Goal: Obtain resource: Obtain resource

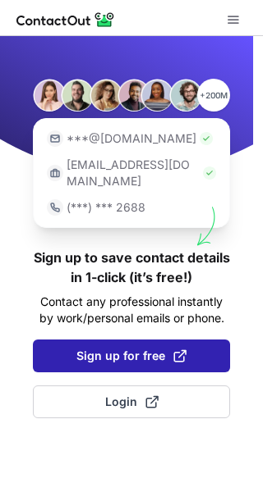
click at [84, 348] on span "Sign up for free" at bounding box center [131, 356] width 110 height 16
click at [135, 348] on span "Sign up for free" at bounding box center [131, 356] width 110 height 16
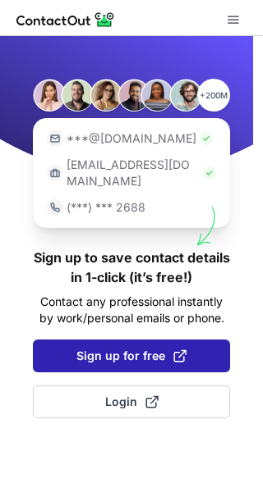
click at [135, 348] on span "Sign up for free" at bounding box center [131, 356] width 110 height 16
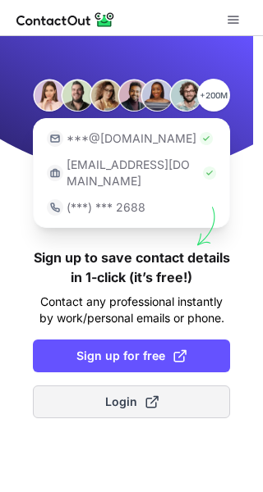
click at [138, 394] on span "Login" at bounding box center [131, 402] width 53 height 16
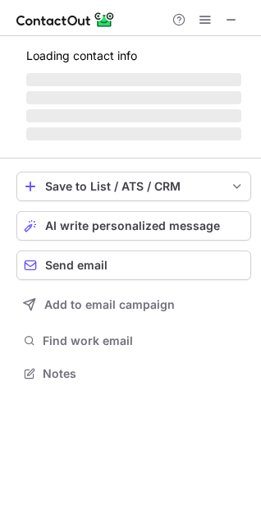
scroll to position [361, 261]
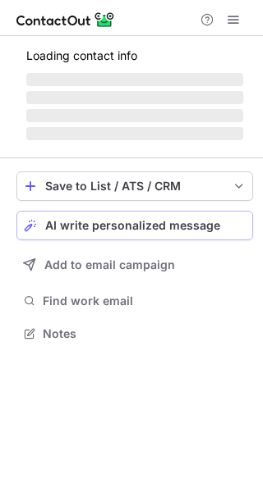
scroll to position [358, 263]
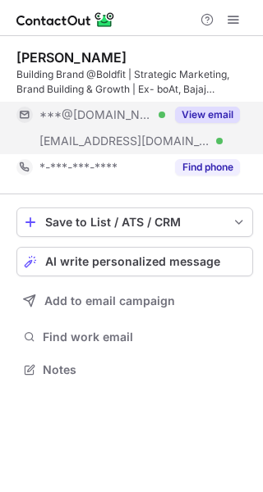
click at [215, 113] on button "View email" at bounding box center [207, 115] width 65 height 16
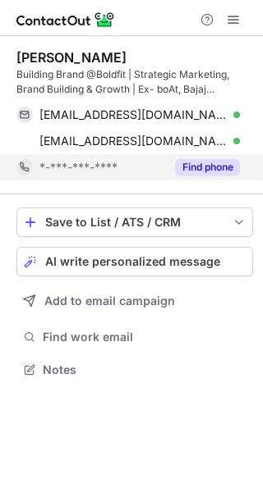
click at [229, 168] on button "Find phone" at bounding box center [207, 167] width 65 height 16
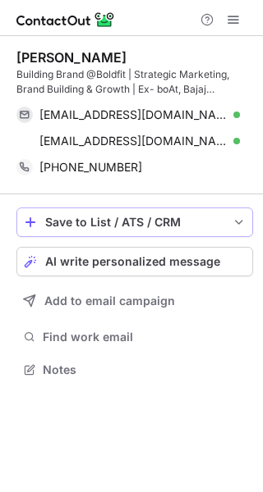
click at [171, 230] on button "Save to List / ATS / CRM" at bounding box center [134, 223] width 236 height 30
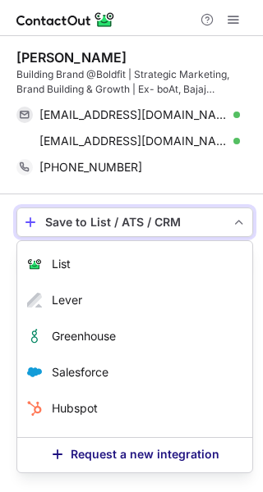
click at [109, 449] on span "Request a new integration" at bounding box center [145, 454] width 149 height 13
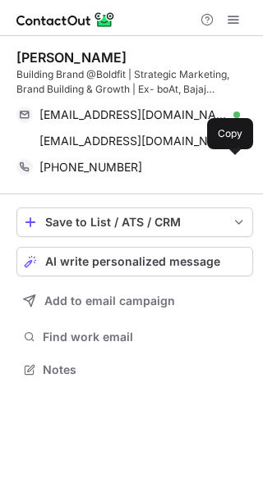
scroll to position [358, 263]
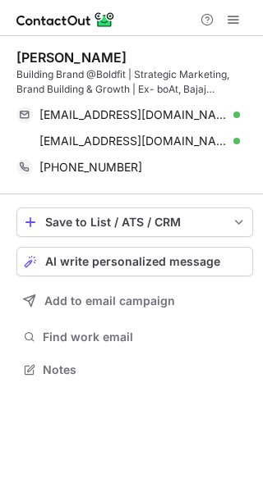
scroll to position [358, 263]
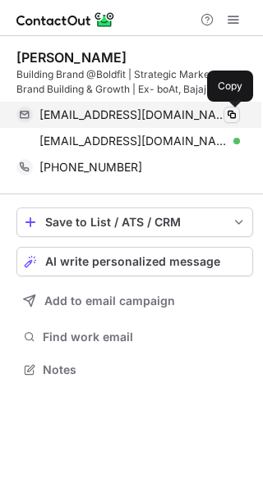
click at [231, 115] on span at bounding box center [231, 114] width 13 height 13
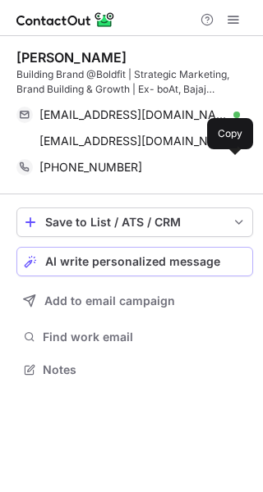
scroll to position [358, 263]
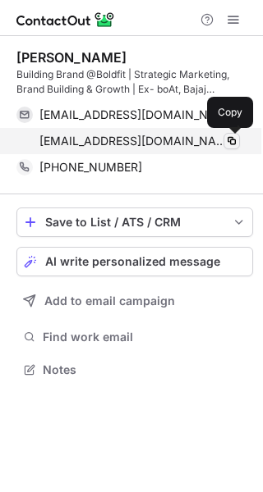
click at [234, 140] on span at bounding box center [231, 141] width 13 height 13
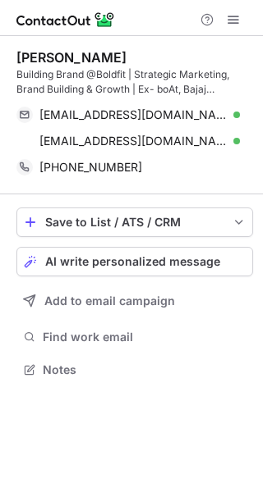
scroll to position [358, 263]
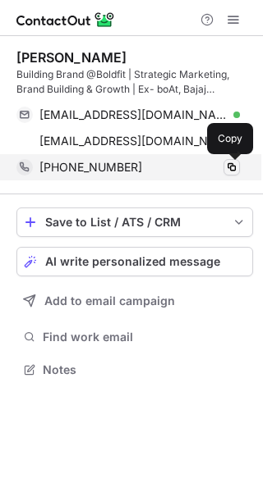
click at [231, 169] on span at bounding box center [231, 167] width 13 height 13
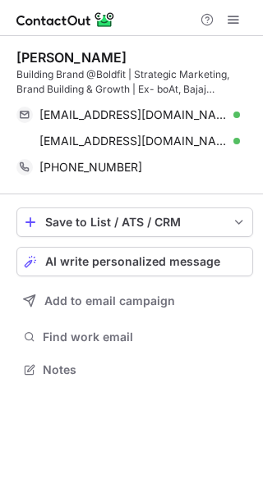
scroll to position [358, 263]
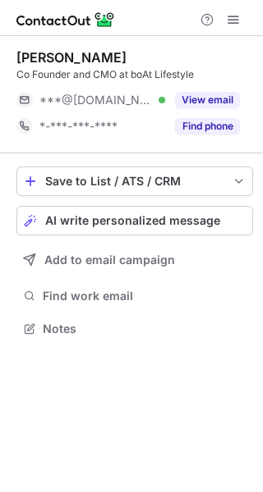
scroll to position [7, 8]
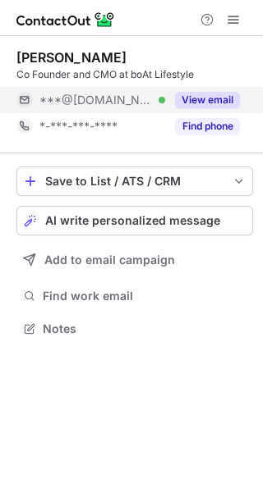
click at [216, 106] on button "View email" at bounding box center [207, 100] width 65 height 16
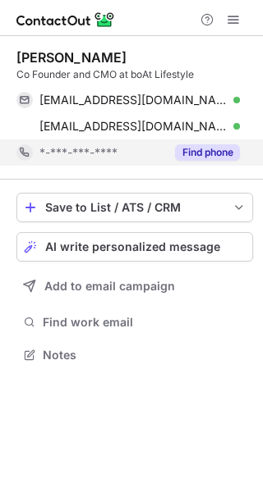
click at [217, 150] on button "Find phone" at bounding box center [207, 152] width 65 height 16
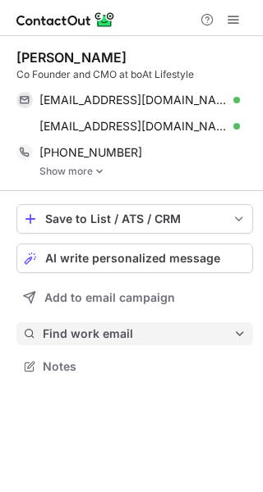
click at [116, 334] on span "Find work email" at bounding box center [138, 334] width 190 height 15
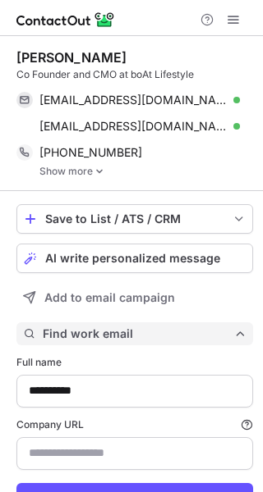
type input "**********"
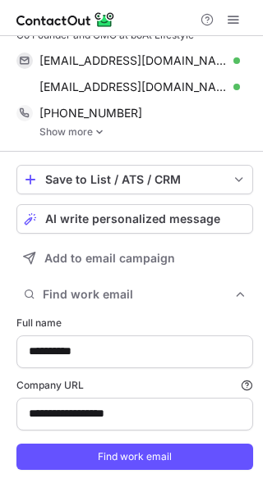
scroll to position [72, 0]
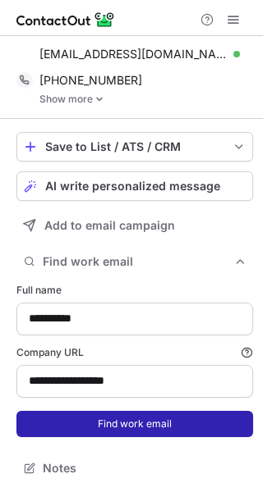
click at [119, 427] on button "Find work email" at bounding box center [134, 424] width 236 height 26
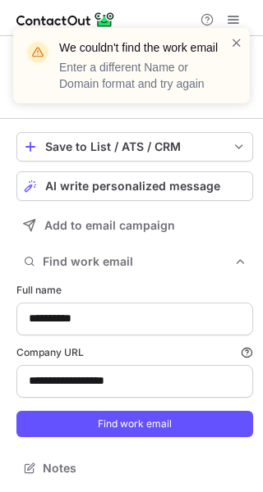
scroll to position [0, 0]
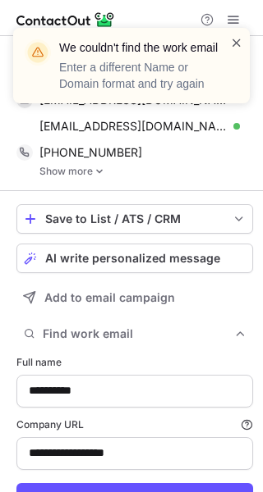
click at [240, 40] on span at bounding box center [236, 42] width 13 height 16
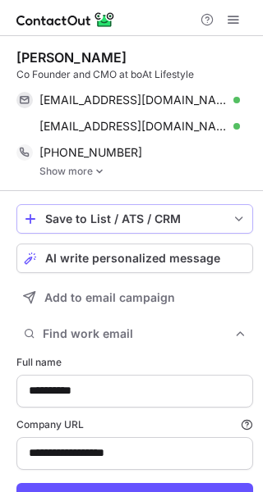
click at [144, 217] on div "Save to List / ATS / CRM" at bounding box center [134, 219] width 179 height 13
